Goal: Task Accomplishment & Management: Complete application form

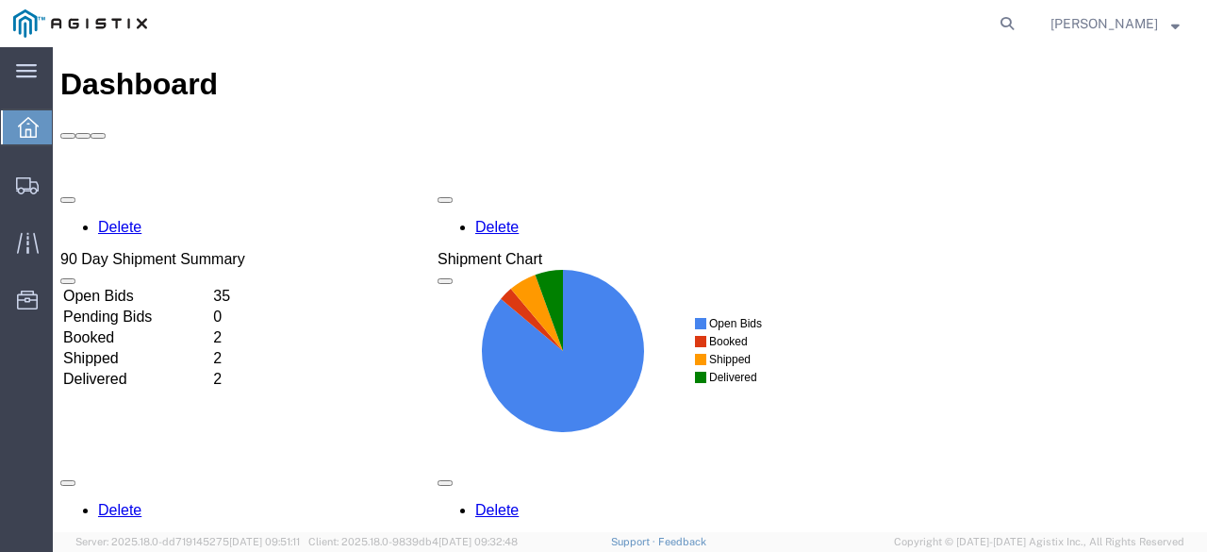
click at [210, 328] on td "Booked" at bounding box center [136, 337] width 148 height 19
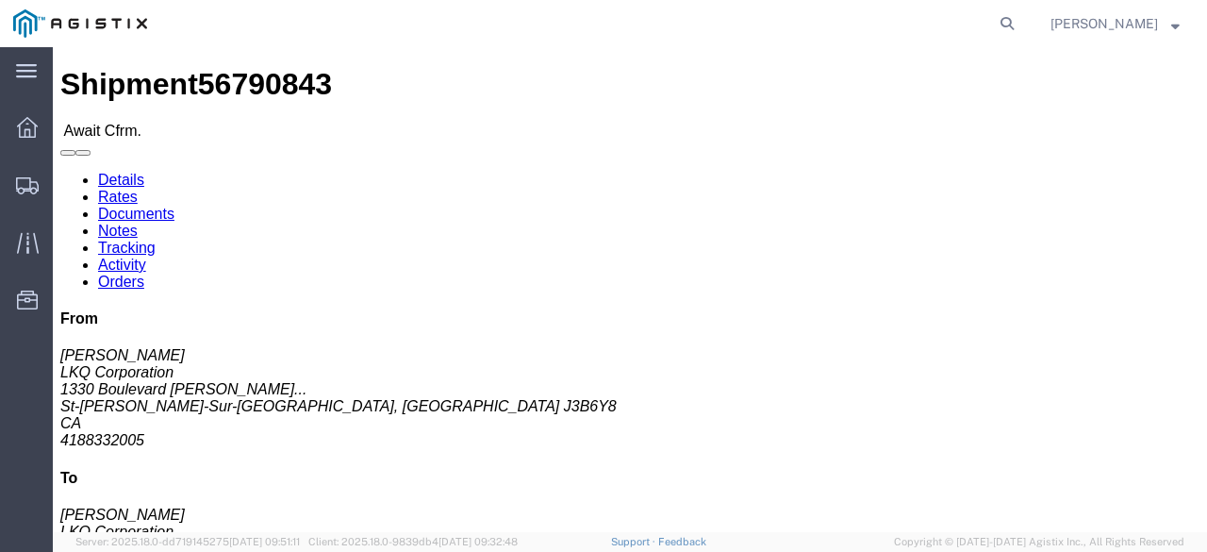
click link "Confirm"
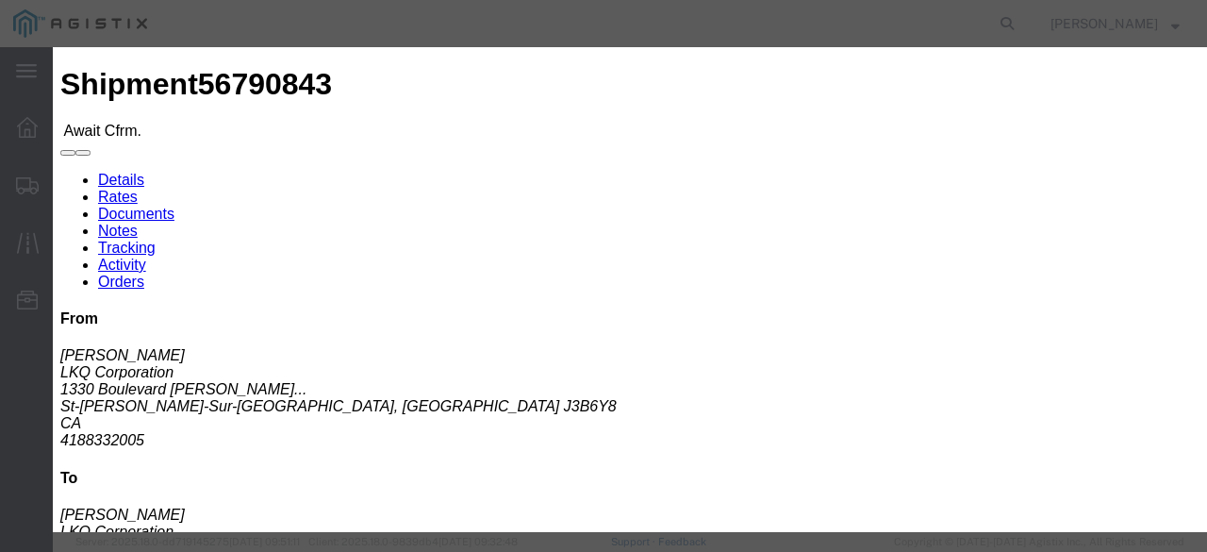
click input "checkbox"
checkbox input "true"
type input "[PERSON_NAME]"
drag, startPoint x: 348, startPoint y: 212, endPoint x: 360, endPoint y: 234, distance: 24.9
click input "text"
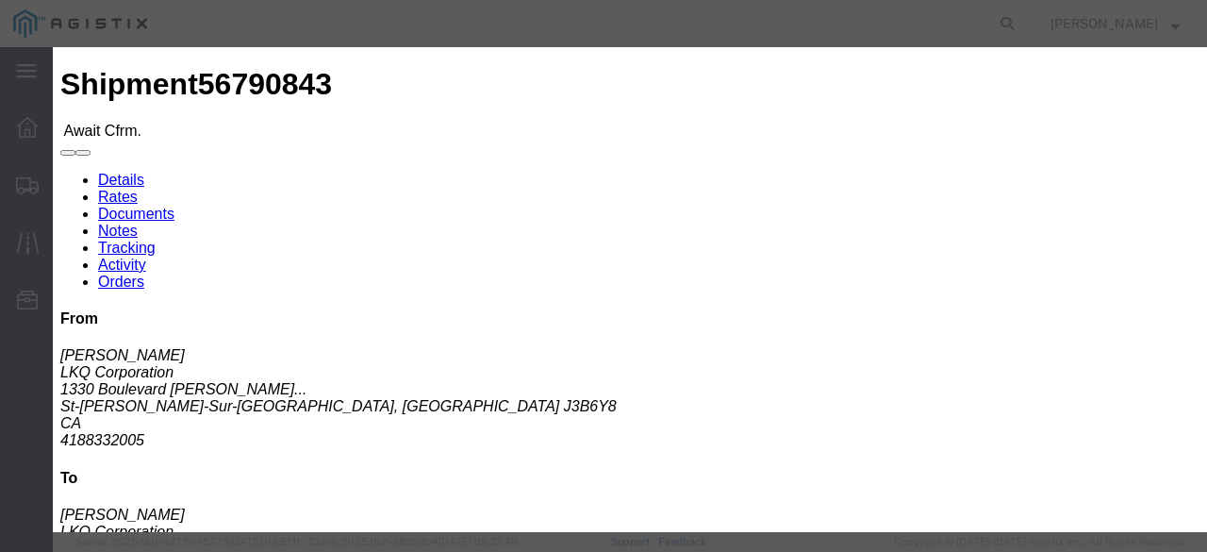
type input "56790843"
click div "Submit Close"
click button "Submit"
click input "text"
type input "6473089760"
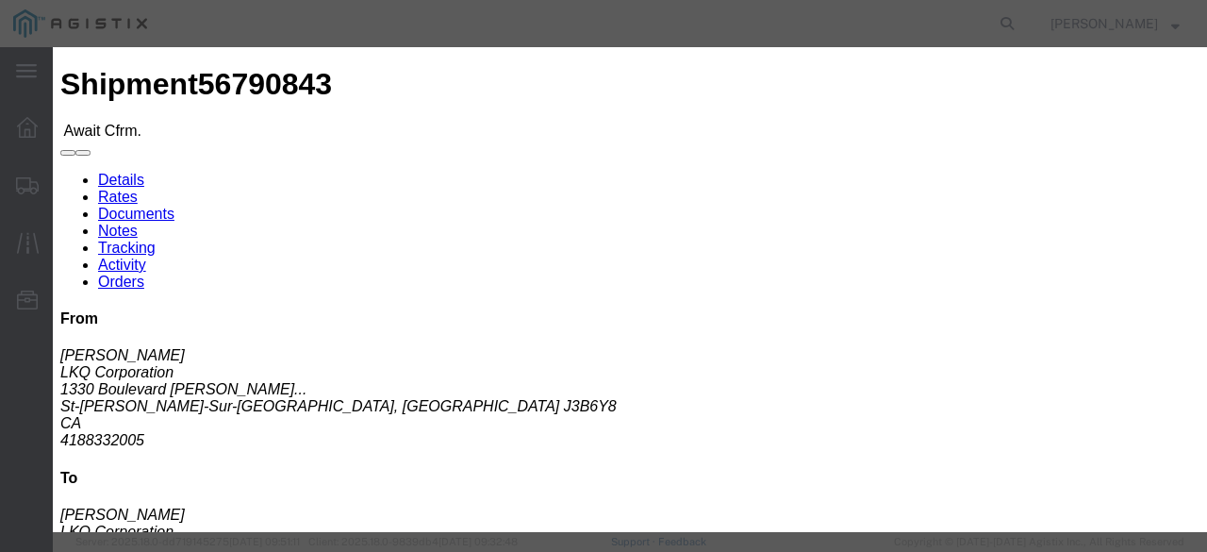
click button "Submit"
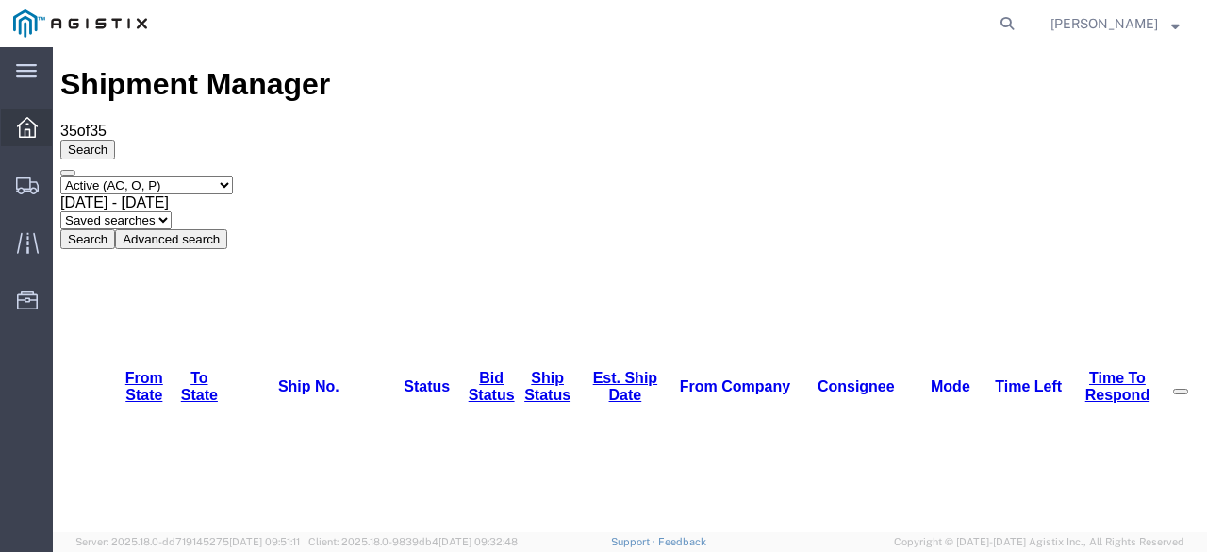
click at [30, 144] on div at bounding box center [27, 127] width 53 height 38
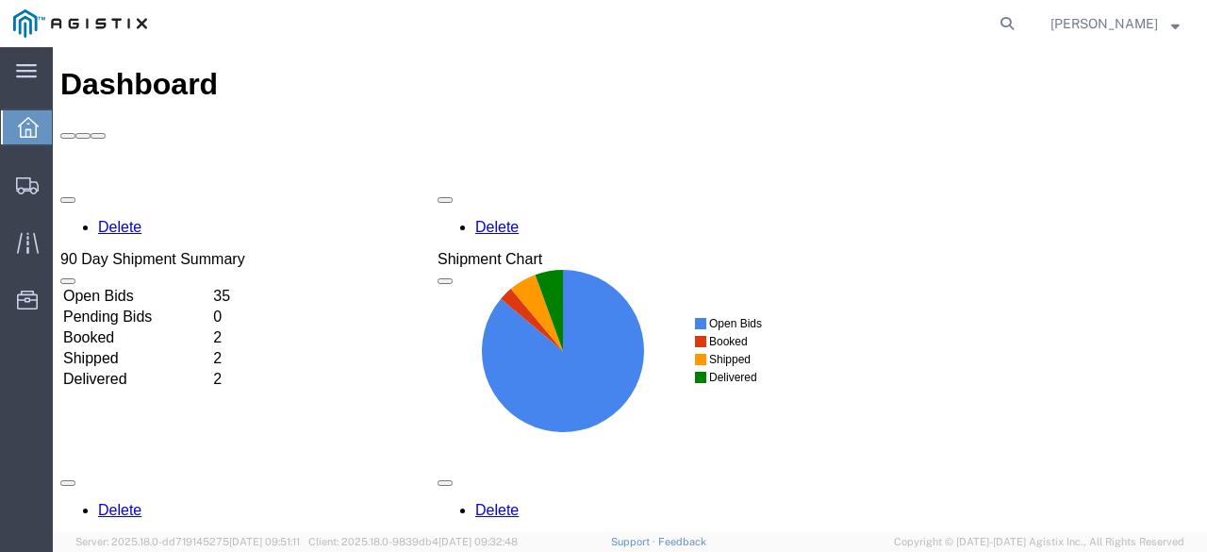
click at [210, 328] on td "Booked" at bounding box center [136, 337] width 148 height 19
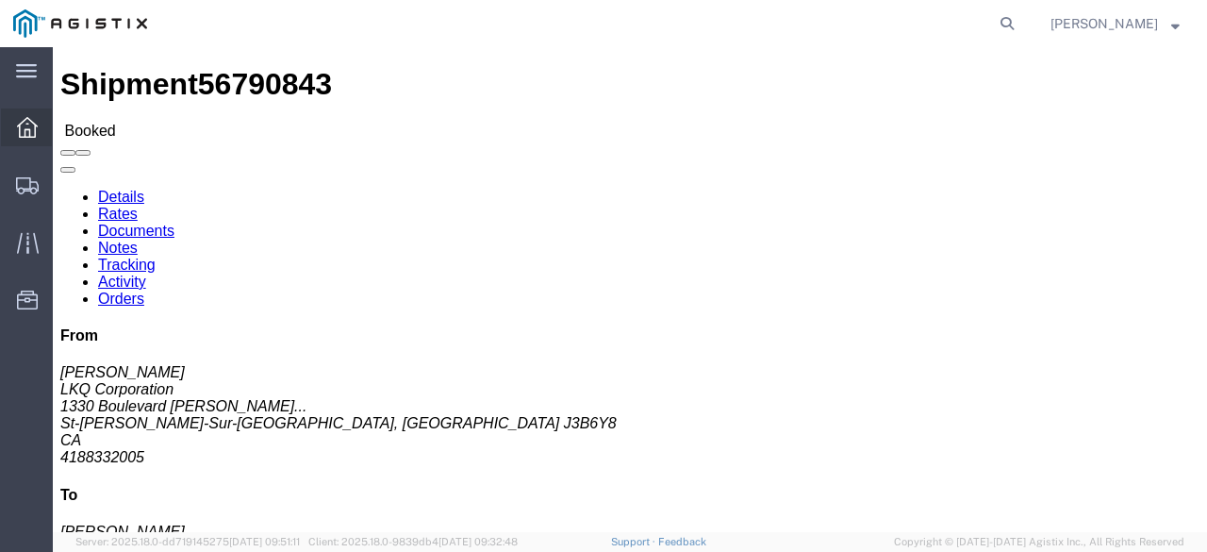
click at [44, 133] on div at bounding box center [27, 127] width 53 height 38
